Goal: Navigation & Orientation: Go to known website

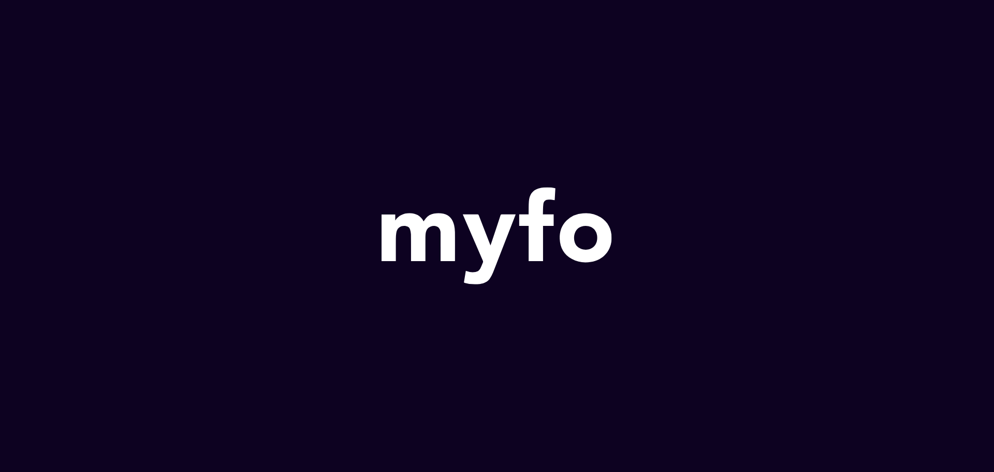
click at [479, 242] on icon at bounding box center [489, 249] width 53 height 70
click at [877, 160] on div at bounding box center [497, 236] width 994 height 472
click at [956, 30] on div at bounding box center [497, 236] width 994 height 472
click at [502, 225] on icon at bounding box center [489, 249] width 53 height 70
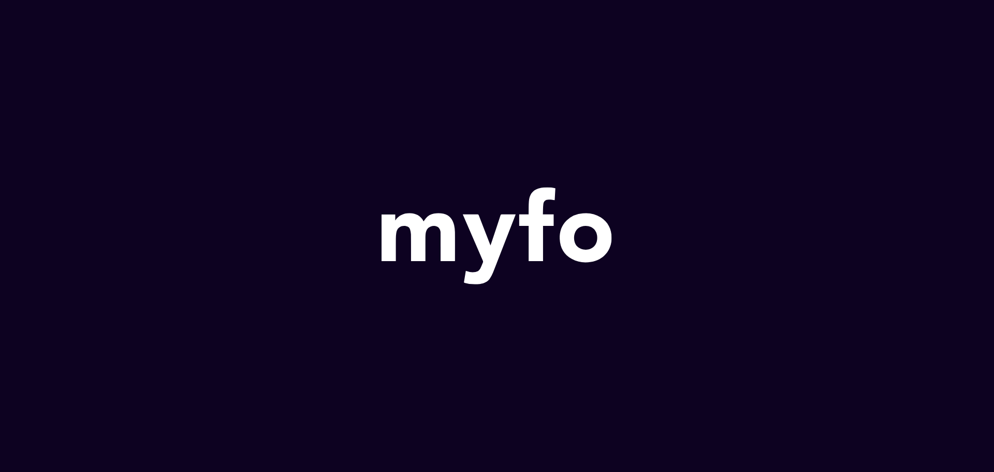
click at [500, 225] on icon at bounding box center [489, 249] width 53 height 70
click at [437, 233] on icon at bounding box center [498, 236] width 242 height 116
click at [436, 234] on icon at bounding box center [498, 236] width 242 height 116
drag, startPoint x: 428, startPoint y: 234, endPoint x: 417, endPoint y: 238, distance: 11.0
click at [428, 235] on icon at bounding box center [498, 236] width 242 height 116
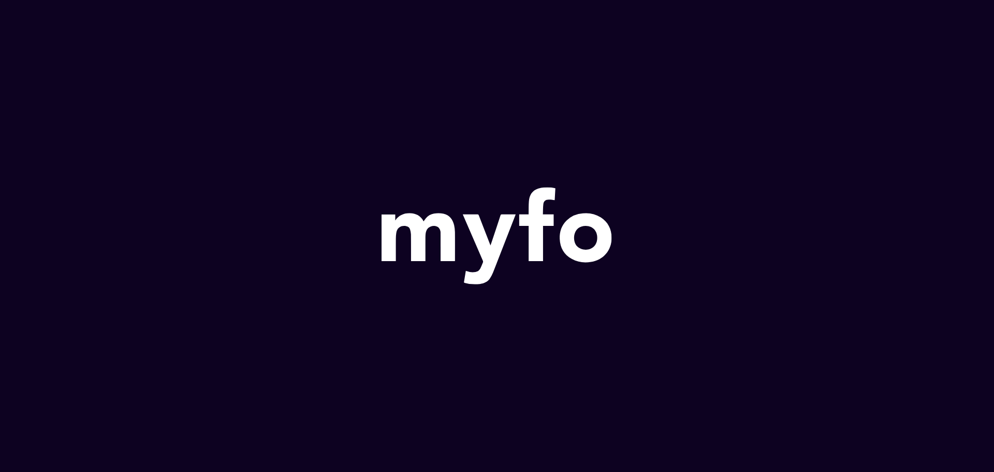
click at [381, 241] on icon at bounding box center [498, 236] width 242 height 116
